Goal: Find specific page/section: Find specific page/section

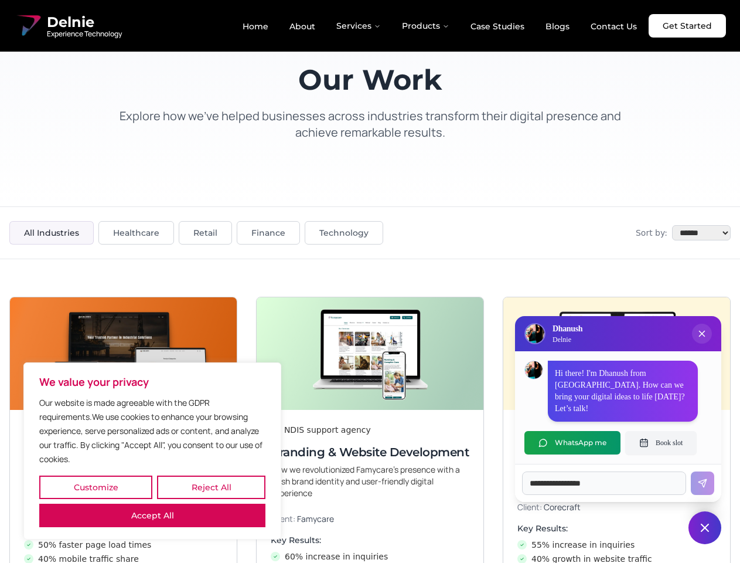
click at [96, 487] on button "Customize" at bounding box center [95, 486] width 113 height 23
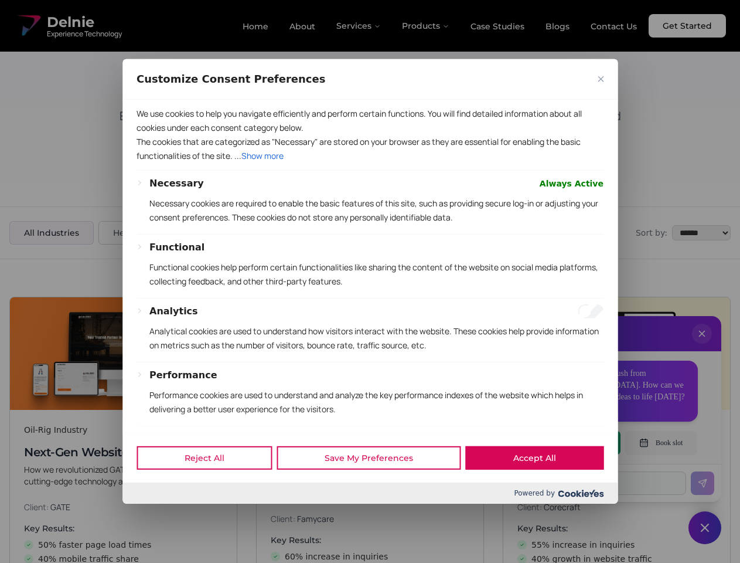
click at [211, 487] on div at bounding box center [370, 281] width 740 height 563
click at [152, 135] on p "We use cookies to help you navigate efficiently and perform certain functions. …" at bounding box center [370, 121] width 467 height 28
click at [370, 281] on div "We use cookies to help you navigate efficiently and perform certain functions. …" at bounding box center [369, 266] width 495 height 333
click at [702, 345] on div at bounding box center [370, 281] width 740 height 563
click at [572, 442] on div "Reject All Save My Preferences Accept All" at bounding box center [369, 457] width 495 height 50
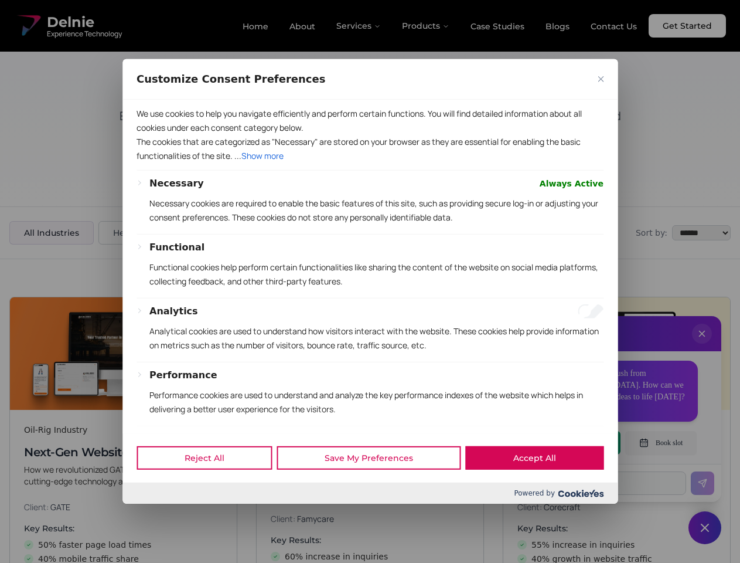
click at [661, 442] on div at bounding box center [370, 281] width 740 height 563
click at [705, 527] on div at bounding box center [370, 281] width 740 height 563
click at [359, 26] on div at bounding box center [370, 281] width 740 height 563
click at [426, 26] on div at bounding box center [370, 281] width 740 height 563
